Goal: Use online tool/utility: Utilize a website feature to perform a specific function

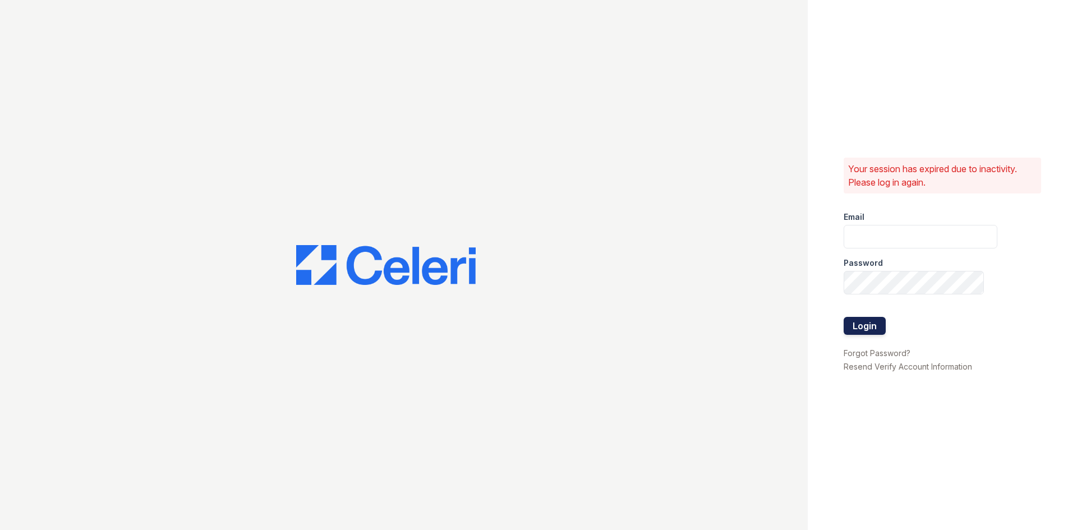
type input "[DOMAIN_NAME][EMAIL_ADDRESS][DOMAIN_NAME]"
click at [867, 320] on button "Login" at bounding box center [865, 326] width 42 height 18
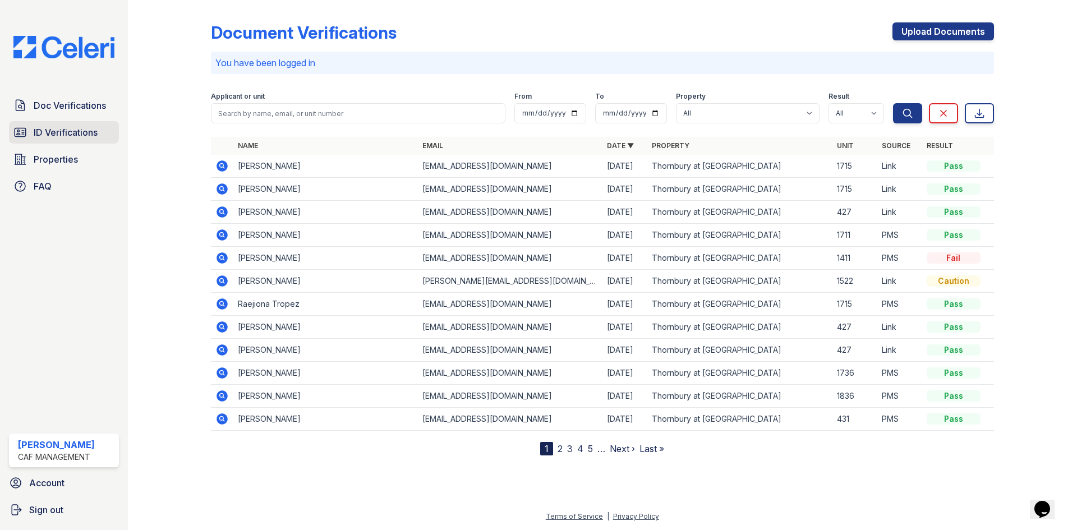
click at [29, 130] on link "ID Verifications" at bounding box center [64, 132] width 110 height 22
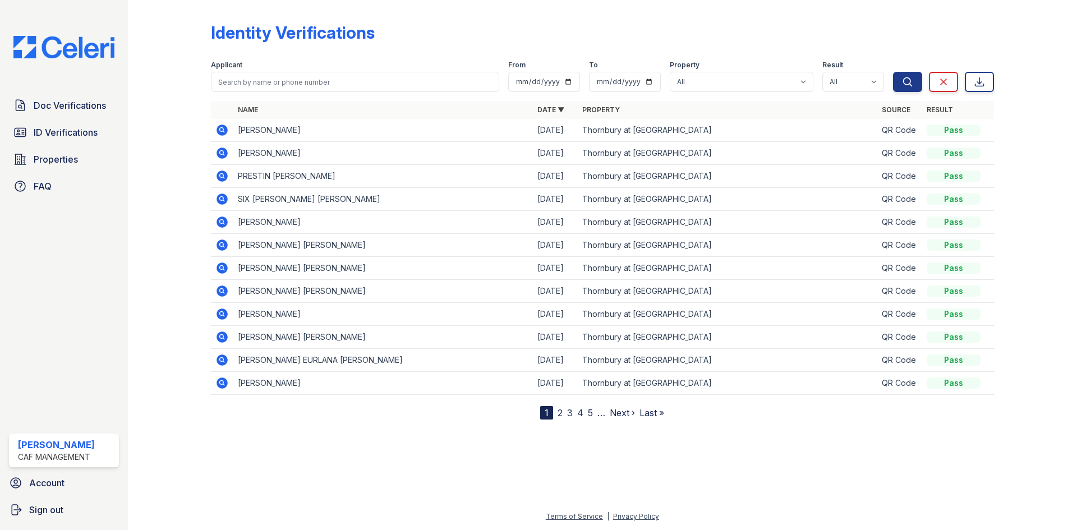
click at [29, 130] on link "ID Verifications" at bounding box center [64, 132] width 110 height 22
click at [32, 120] on div "Doc Verifications ID Verifications Properties FAQ" at bounding box center [63, 145] width 119 height 103
click at [35, 133] on span "ID Verifications" at bounding box center [66, 132] width 64 height 13
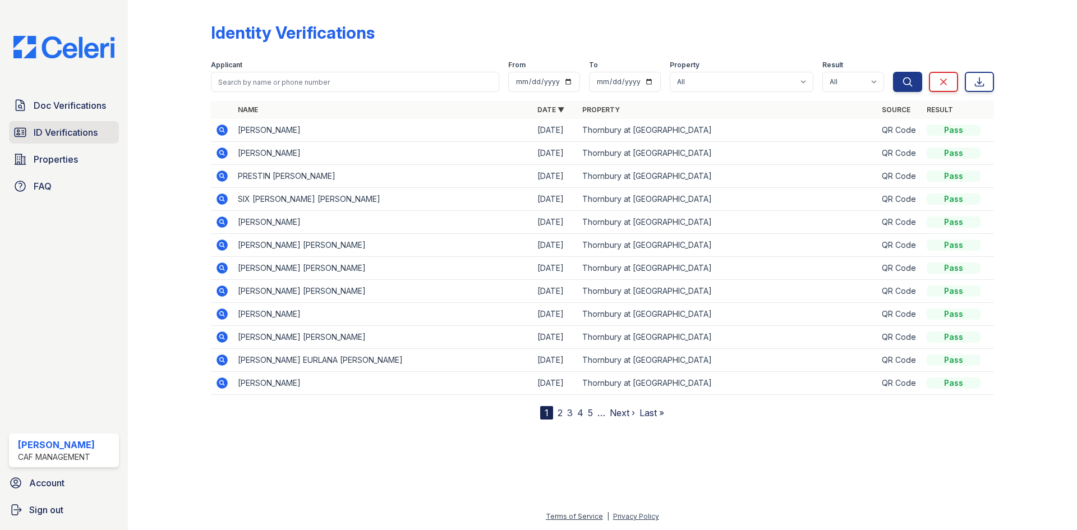
click at [89, 126] on span "ID Verifications" at bounding box center [66, 132] width 64 height 13
